Goal: Find specific page/section: Find specific page/section

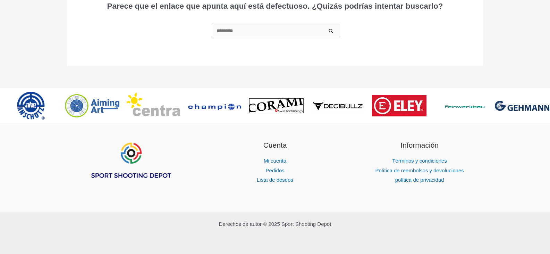
scroll to position [147, 0]
click at [546, 105] on font ">" at bounding box center [545, 107] width 5 height 9
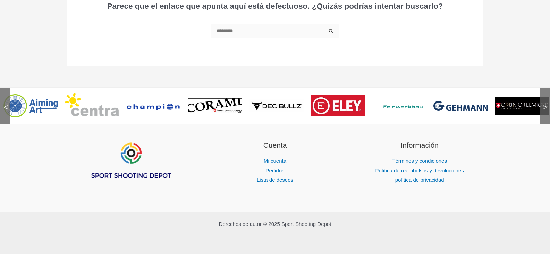
click at [546, 105] on font ">" at bounding box center [545, 107] width 5 height 9
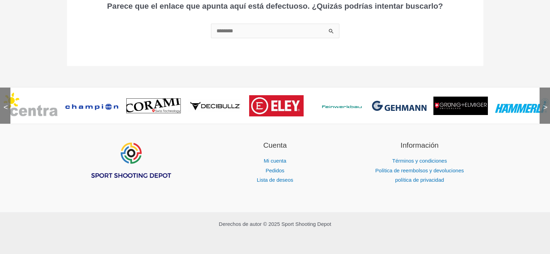
click at [544, 105] on font ">" at bounding box center [545, 107] width 5 height 9
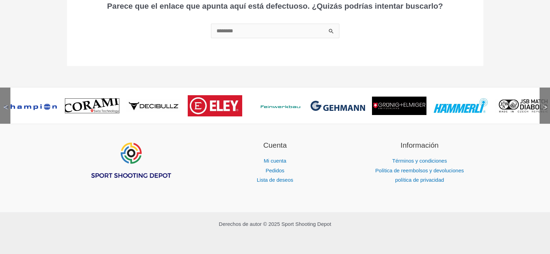
click at [544, 105] on font ">" at bounding box center [545, 107] width 5 height 9
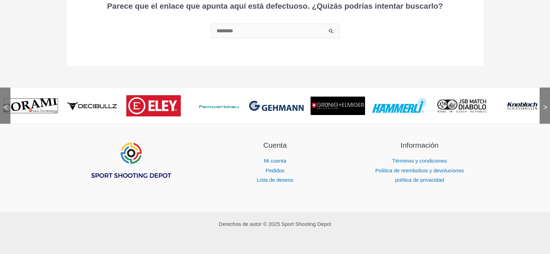
click at [544, 105] on font ">" at bounding box center [545, 107] width 5 height 9
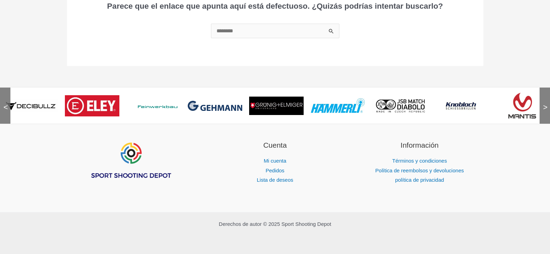
click at [544, 105] on font ">" at bounding box center [545, 107] width 5 height 9
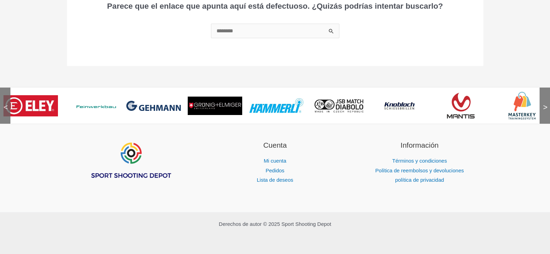
click at [544, 105] on font ">" at bounding box center [545, 107] width 5 height 9
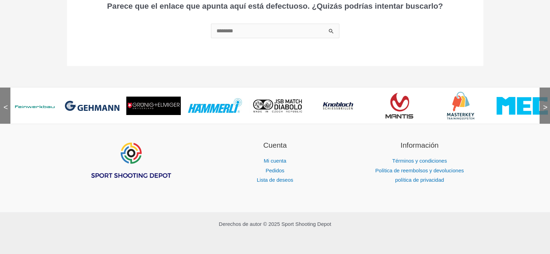
click at [544, 105] on font ">" at bounding box center [545, 107] width 5 height 9
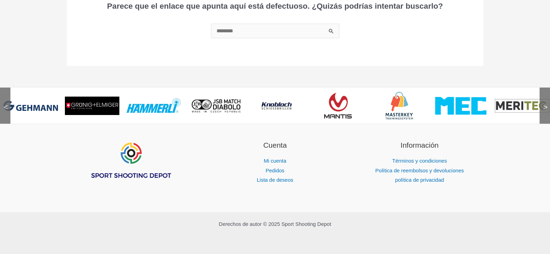
click at [544, 105] on font ">" at bounding box center [545, 107] width 5 height 9
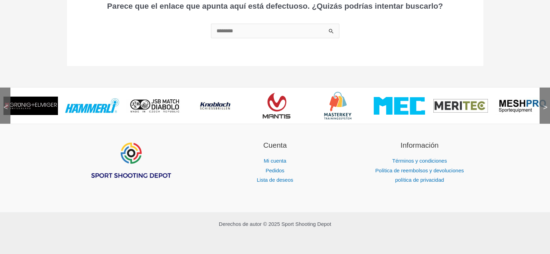
click at [544, 105] on font ">" at bounding box center [545, 107] width 5 height 9
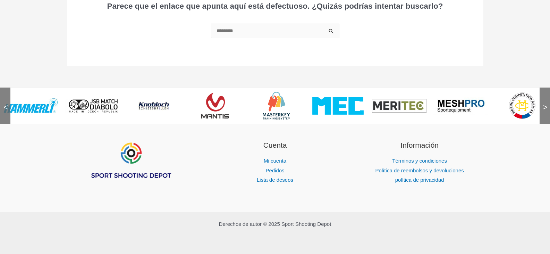
click at [544, 105] on font ">" at bounding box center [545, 107] width 5 height 9
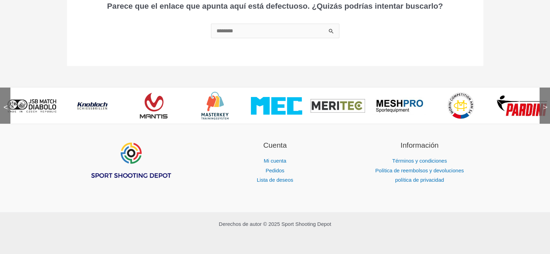
click at [462, 107] on img at bounding box center [461, 106] width 28 height 28
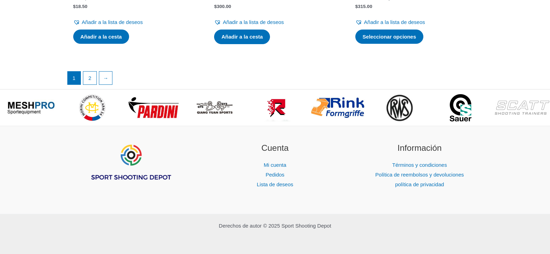
scroll to position [1395, 0]
